Goal: Information Seeking & Learning: Learn about a topic

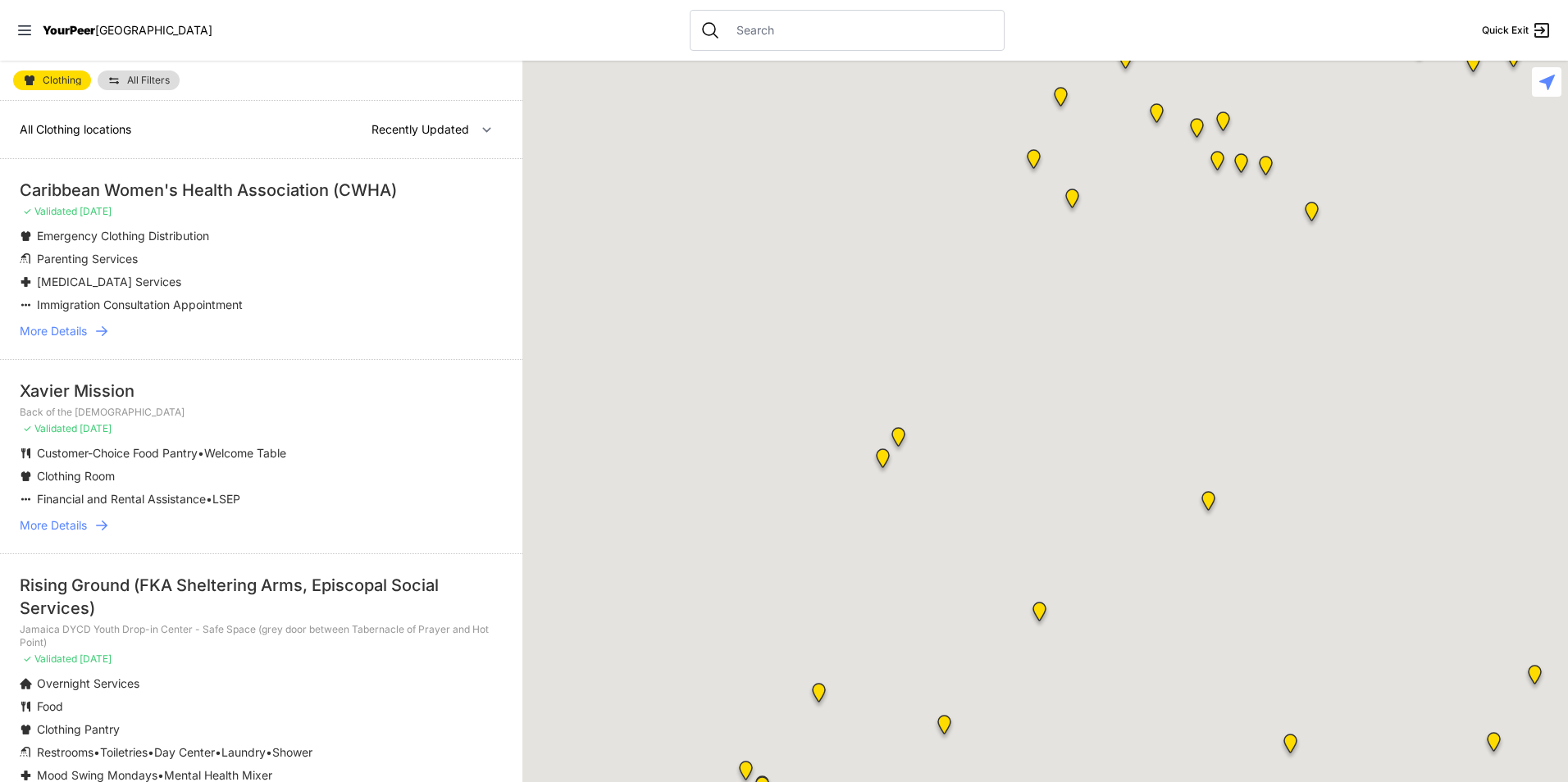
select select "nearby"
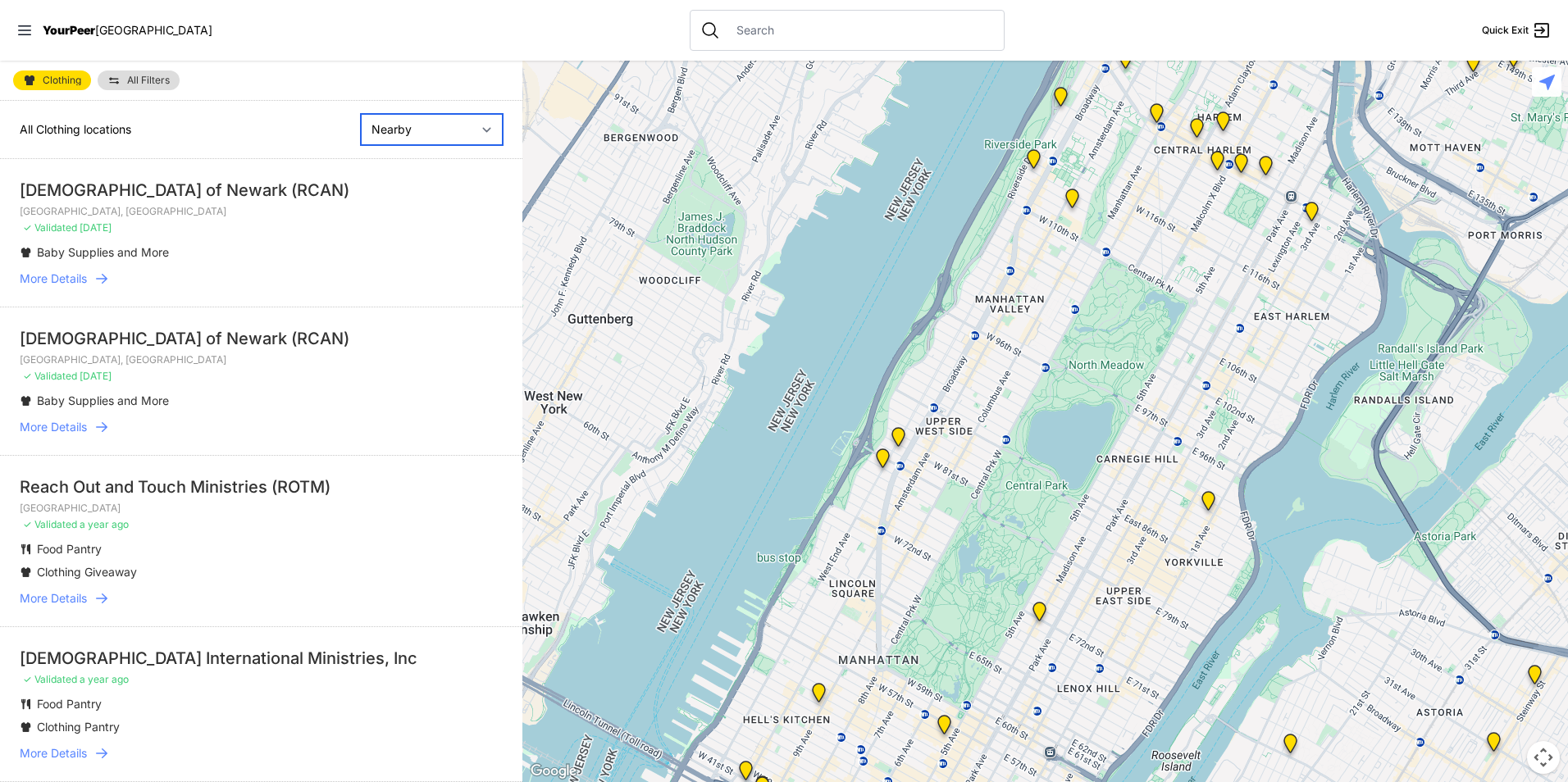
click at [471, 126] on select "Nearby Recently Updated Most Services" at bounding box center [431, 129] width 142 height 31
click at [134, 87] on link "All Filters" at bounding box center [139, 80] width 82 height 20
click at [118, 79] on div "Clothing All Filters All Clothing locations Nearby Recently Updated Most Servic…" at bounding box center [261, 421] width 522 height 722
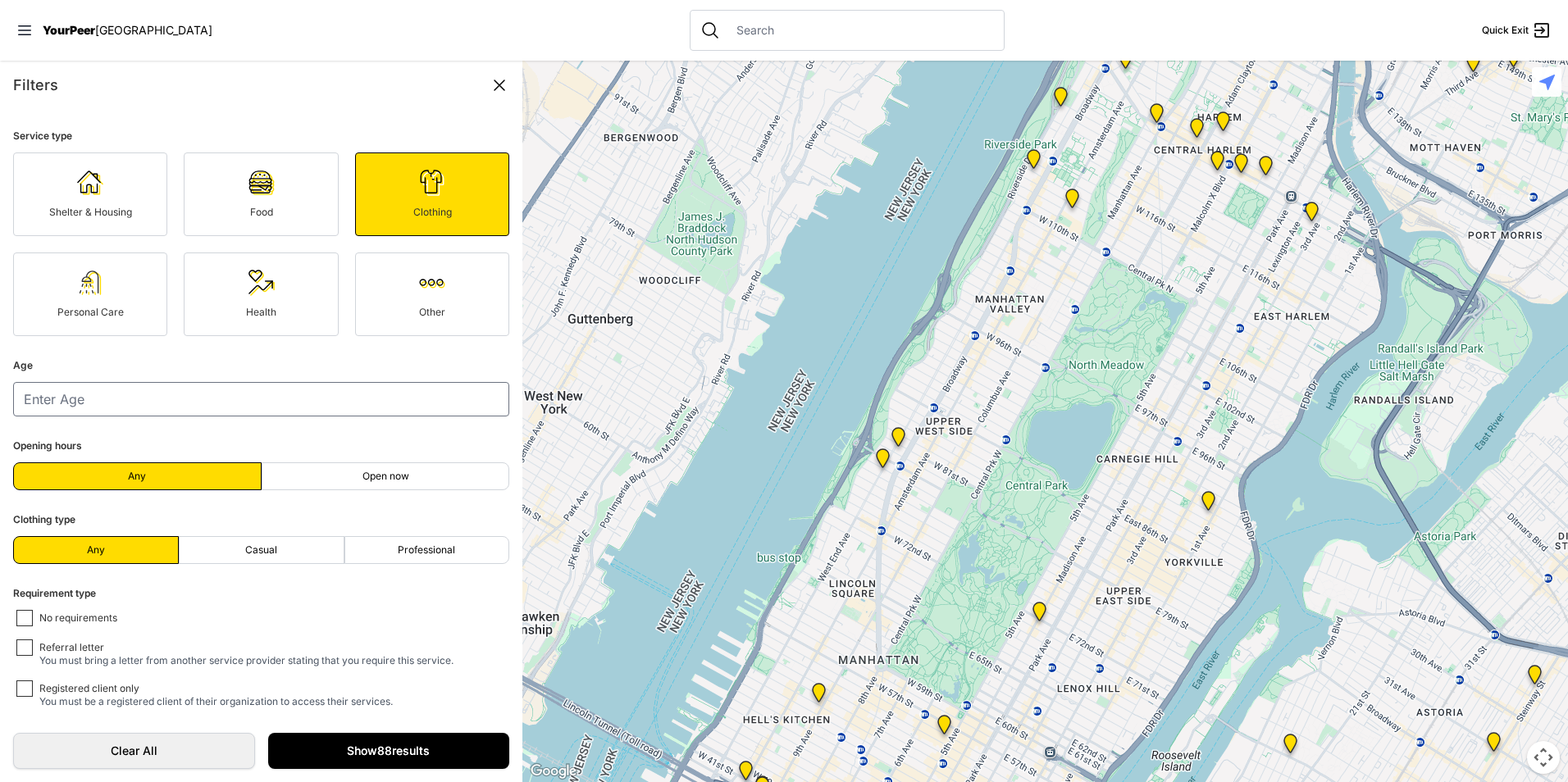
click at [322, 746] on link "Show 88 results" at bounding box center [389, 752] width 242 height 36
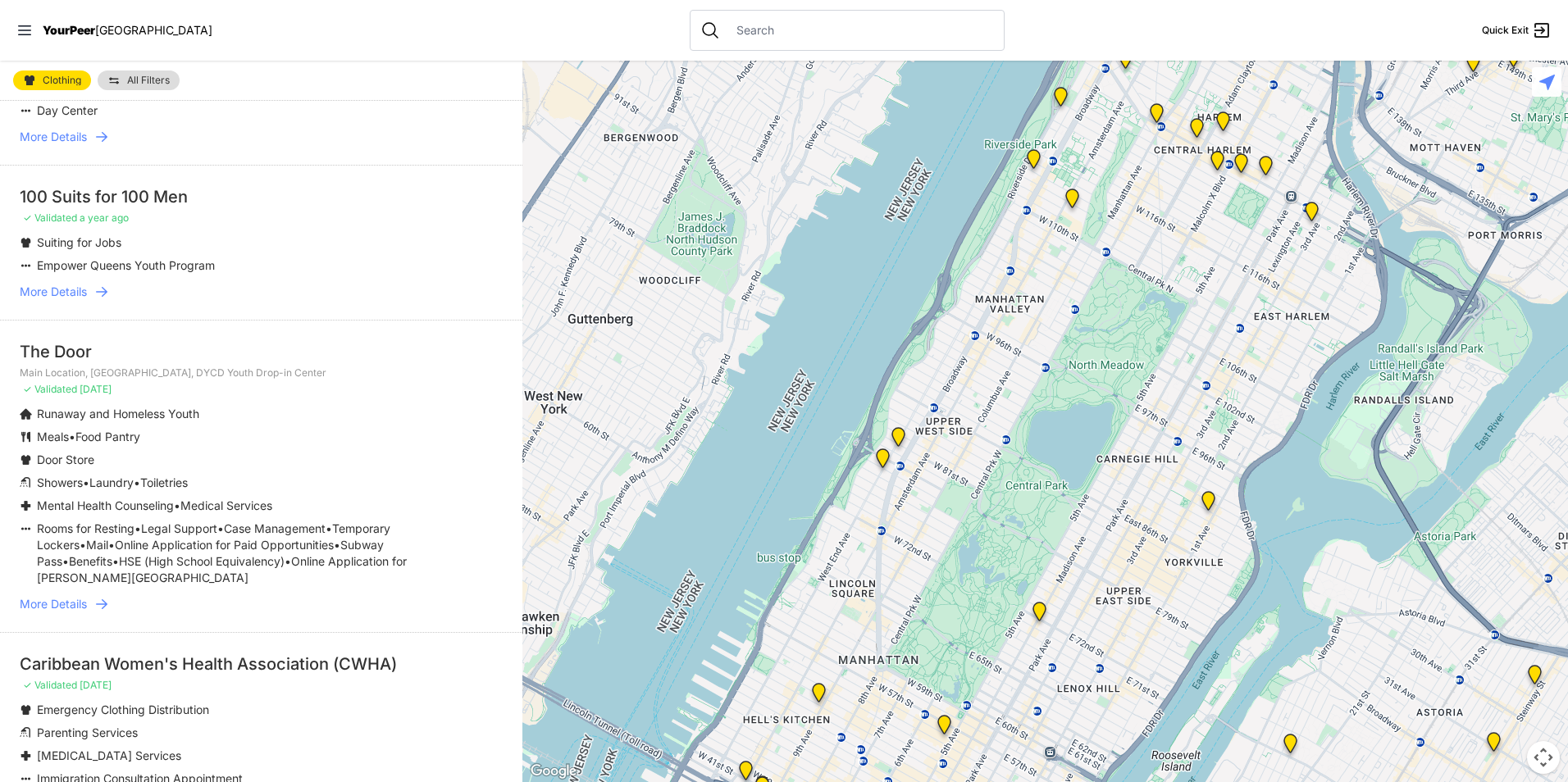
scroll to position [2870, 0]
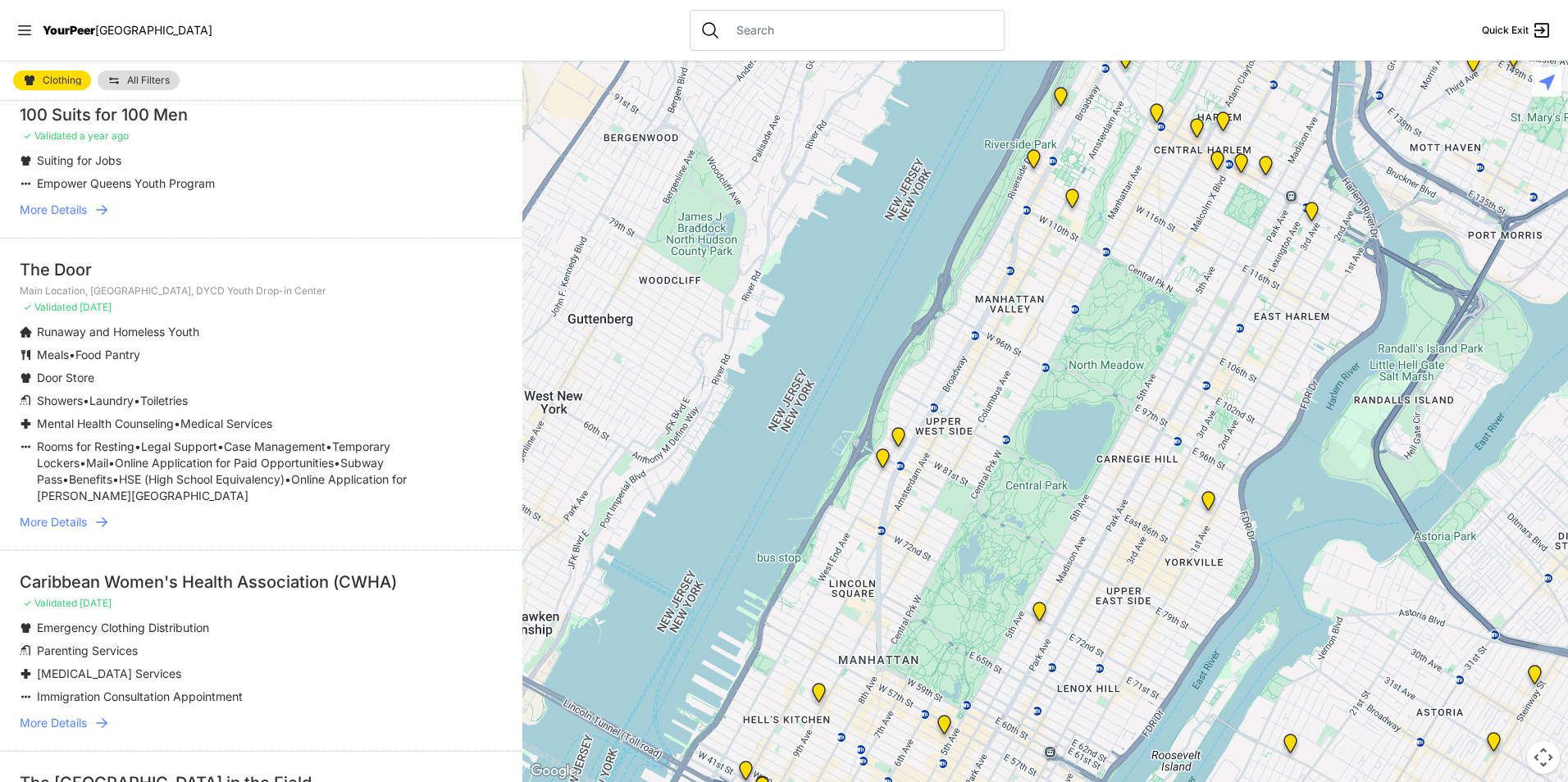
click at [63, 732] on span "More Details" at bounding box center [53, 723] width 68 height 16
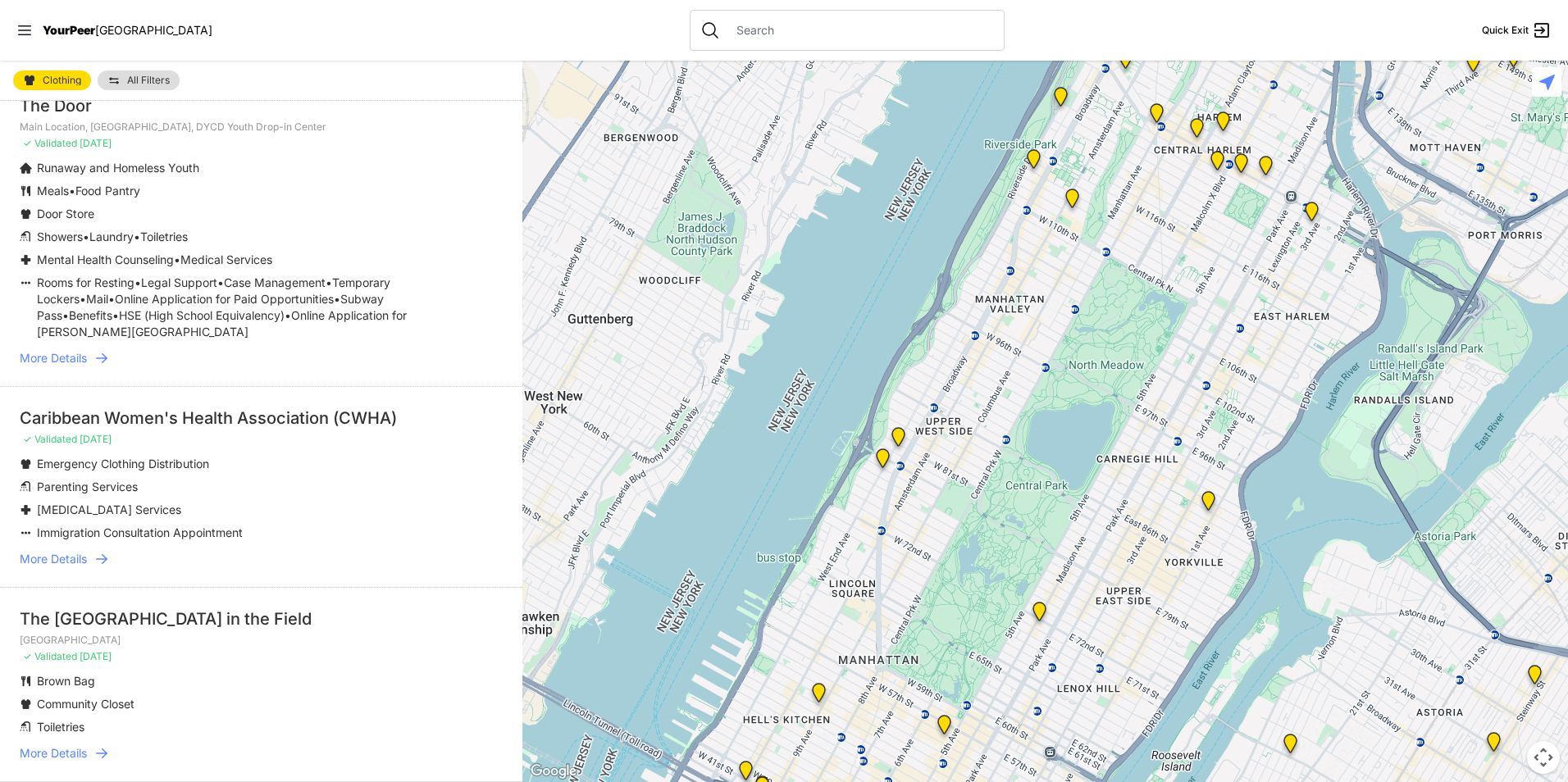
scroll to position [3110, 0]
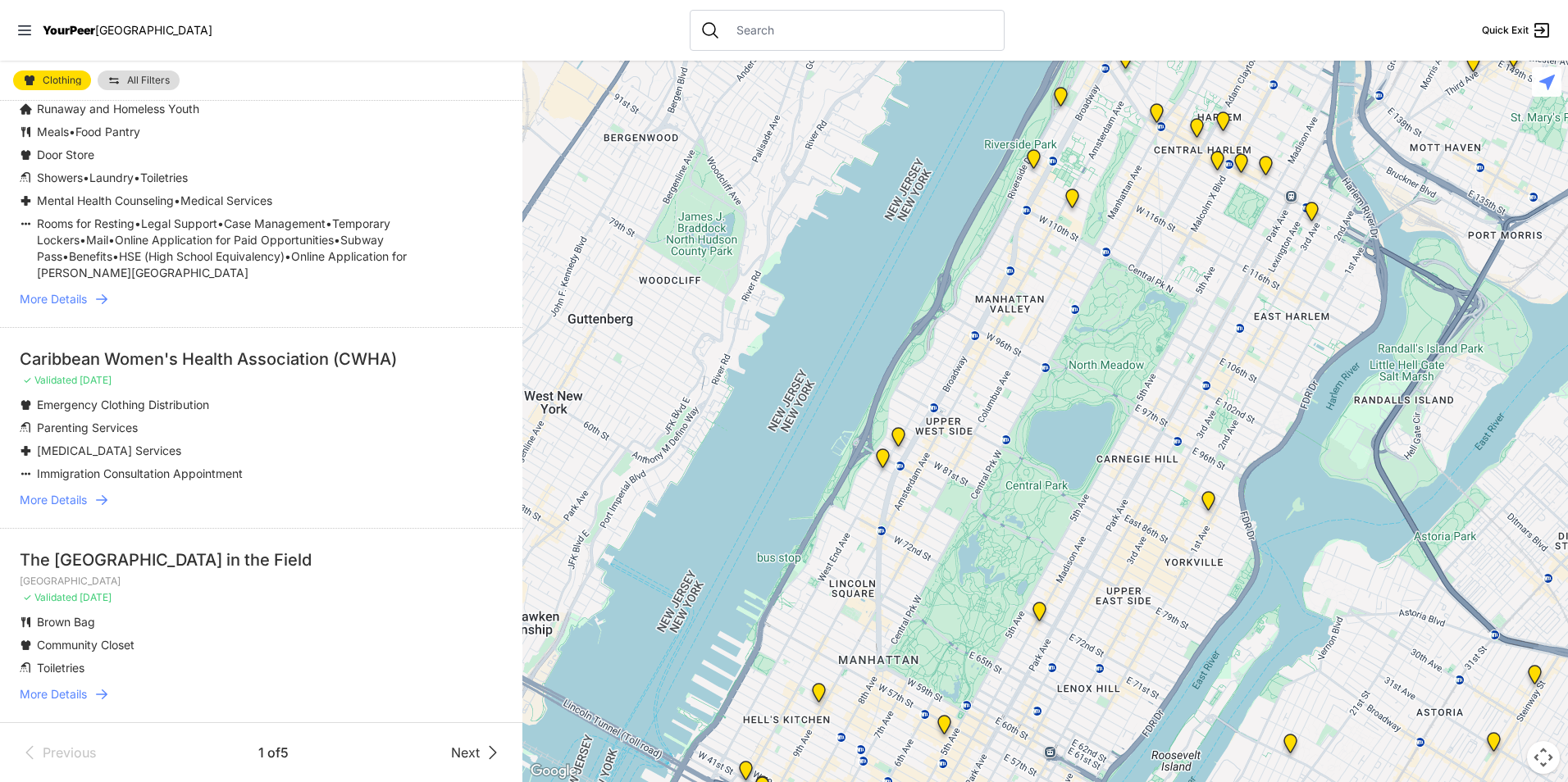
click at [54, 498] on span "More Details" at bounding box center [53, 499] width 68 height 16
click at [108, 499] on icon at bounding box center [101, 499] width 16 height 16
